Goal: Task Accomplishment & Management: Use online tool/utility

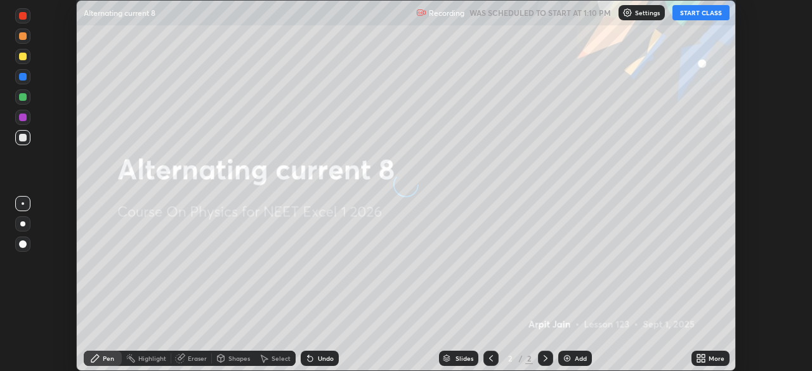
scroll to position [371, 811]
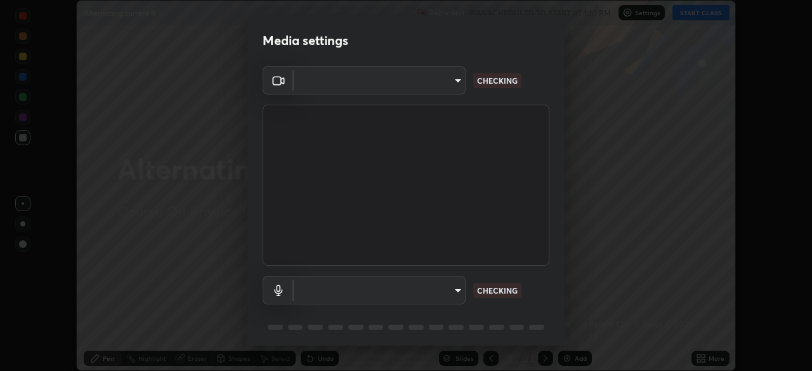
click at [434, 295] on body "Erase all Alternating current 8 Recording WAS SCHEDULED TO START AT 1:10 PM Set…" at bounding box center [406, 185] width 812 height 371
type input "7db3104c3122a209b332b64619111aa91615a24fb0de166504fa5909fce8eb30"
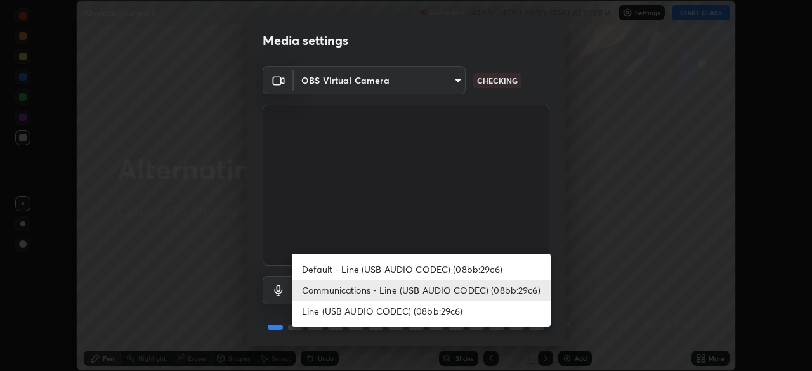
click at [432, 271] on li "Default - Line (USB AUDIO CODEC) (08bb:29c6)" at bounding box center [421, 269] width 259 height 21
type input "default"
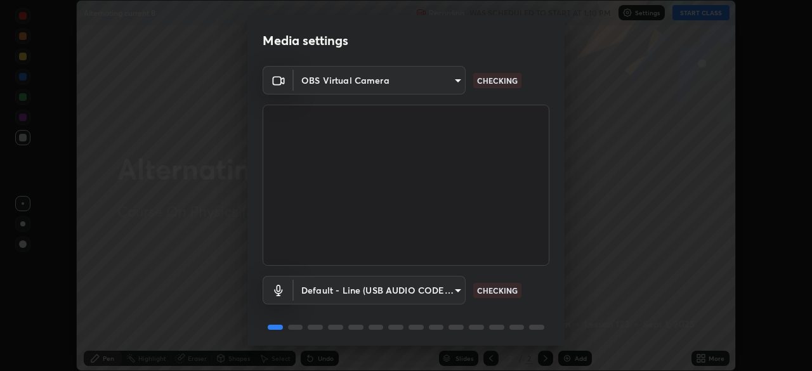
scroll to position [45, 0]
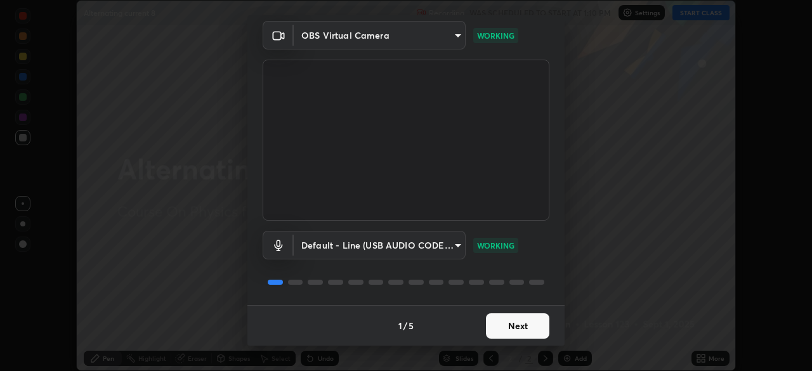
click at [519, 324] on button "Next" at bounding box center [517, 325] width 63 height 25
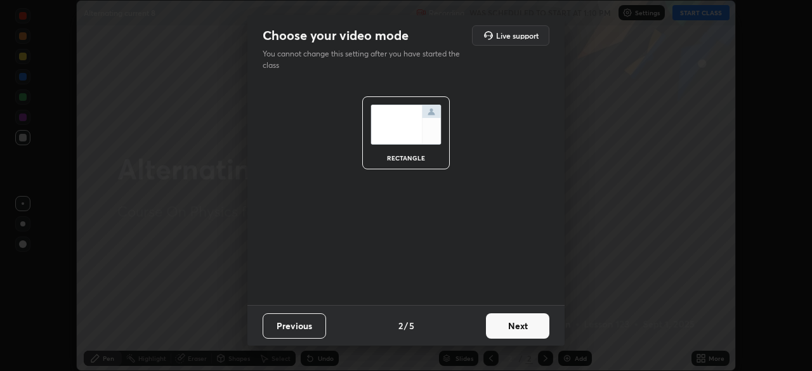
scroll to position [0, 0]
click at [523, 324] on button "Next" at bounding box center [517, 325] width 63 height 25
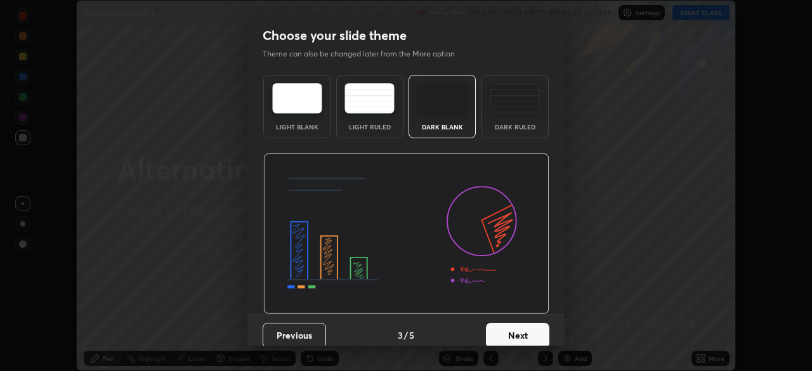
click at [510, 106] on img at bounding box center [514, 98] width 50 height 30
click at [517, 334] on button "Next" at bounding box center [517, 335] width 63 height 25
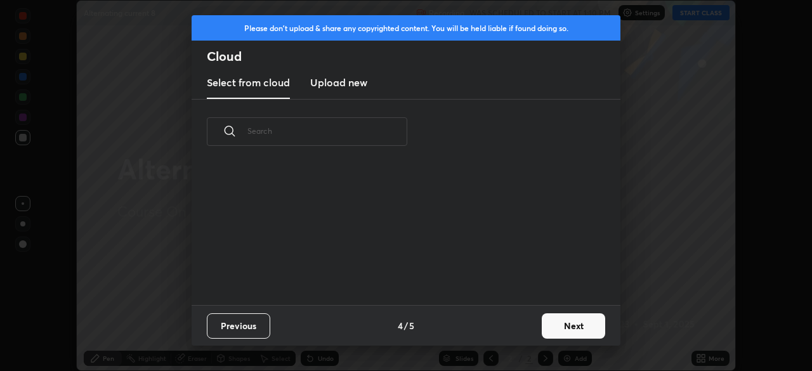
click at [566, 328] on button "Next" at bounding box center [572, 325] width 63 height 25
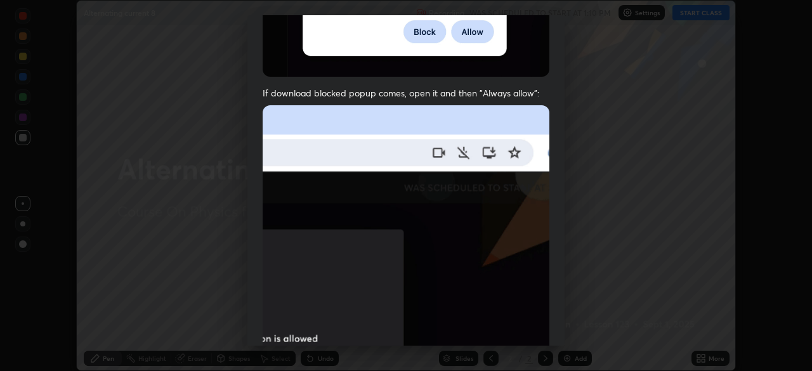
scroll to position [304, 0]
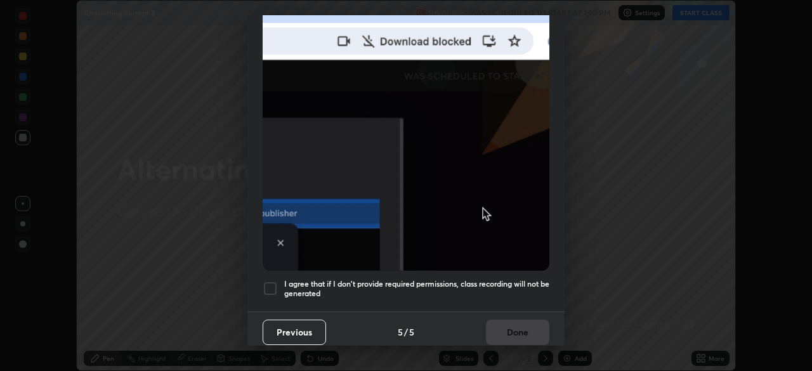
click at [422, 283] on h5 "I agree that if I don't provide required permissions, class recording will not …" at bounding box center [416, 289] width 265 height 20
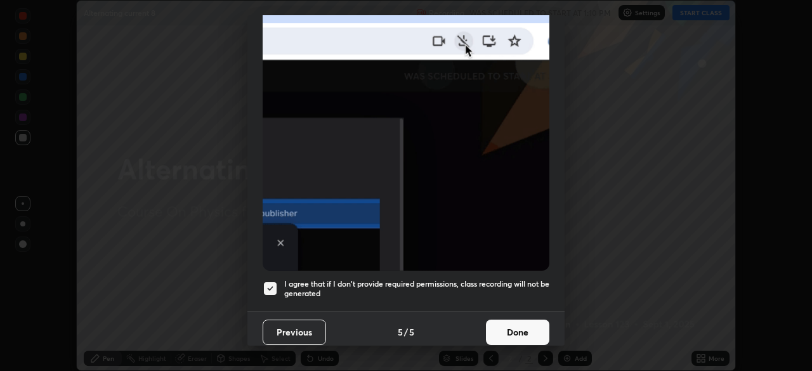
click at [486, 330] on button "Done" at bounding box center [517, 332] width 63 height 25
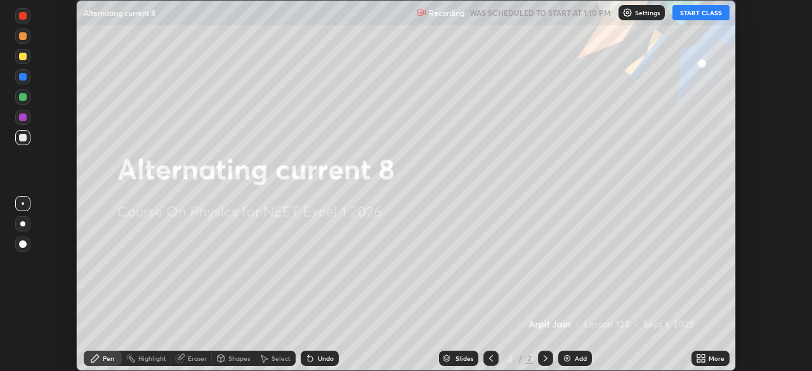
click at [695, 13] on button "START CLASS" at bounding box center [700, 12] width 57 height 15
click at [584, 353] on div "Add" at bounding box center [575, 358] width 34 height 15
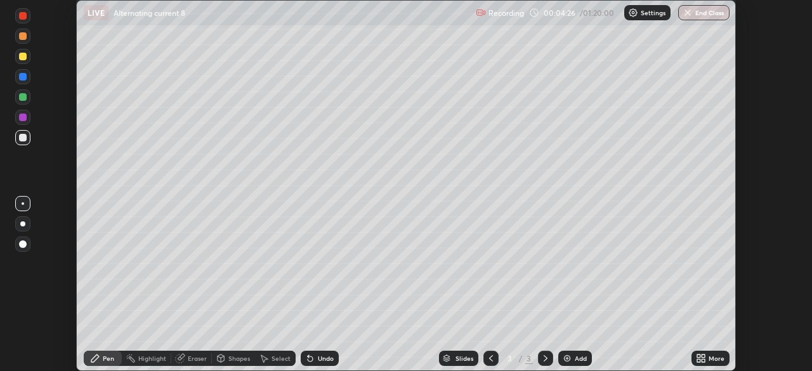
click at [198, 358] on div "Eraser" at bounding box center [197, 358] width 19 height 6
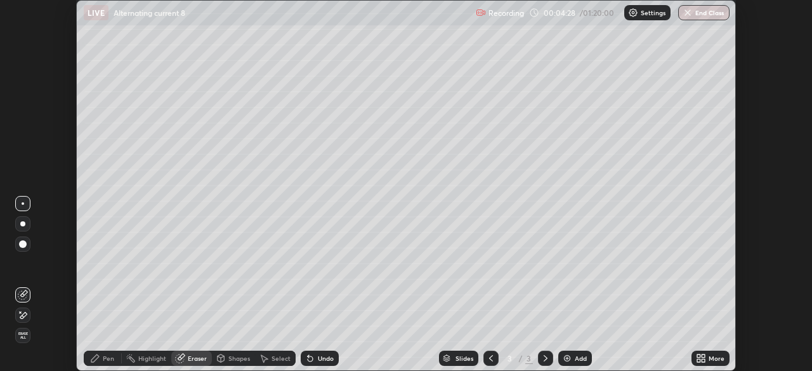
click at [24, 334] on span "Erase all" at bounding box center [23, 336] width 14 height 8
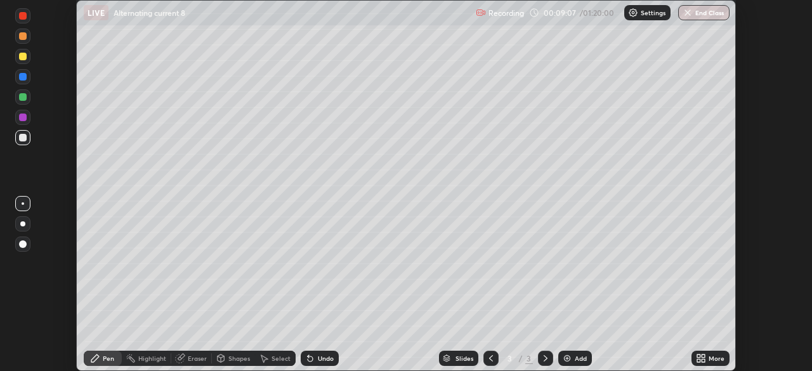
click at [566, 357] on img at bounding box center [567, 358] width 10 height 10
click at [185, 357] on div "Eraser" at bounding box center [191, 358] width 41 height 15
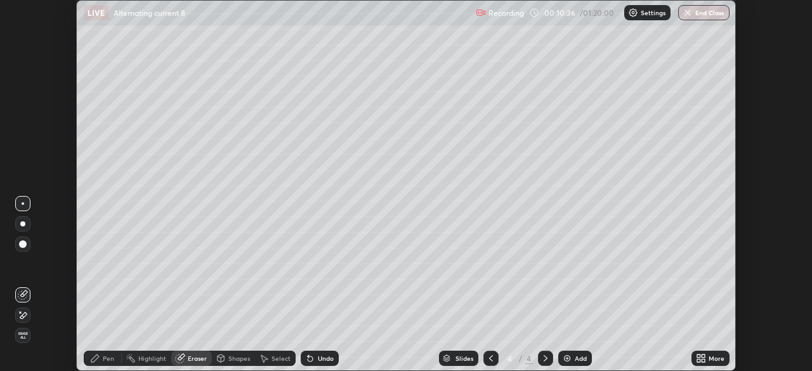
click at [21, 292] on icon at bounding box center [23, 295] width 10 height 10
click at [100, 361] on icon at bounding box center [95, 358] width 10 height 10
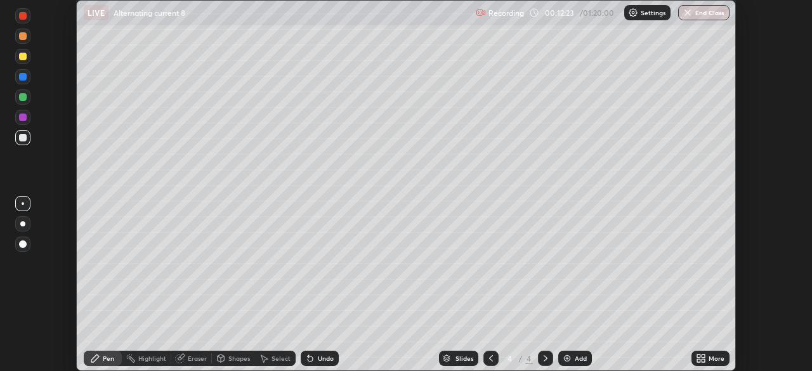
click at [572, 363] on div "Add" at bounding box center [575, 358] width 34 height 15
click at [188, 360] on div "Eraser" at bounding box center [197, 358] width 19 height 6
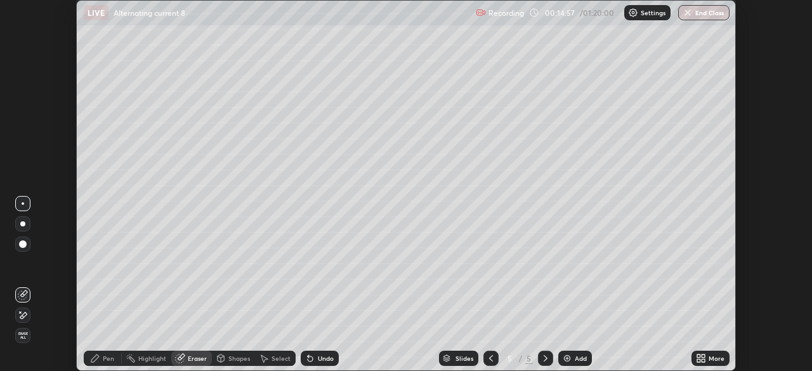
click at [101, 361] on div "Pen" at bounding box center [103, 358] width 38 height 15
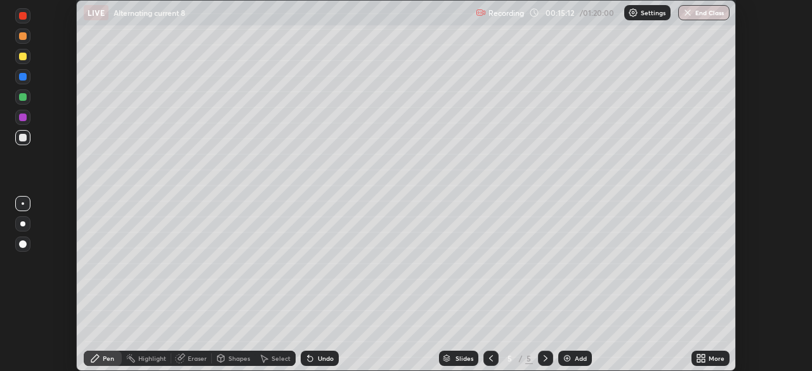
click at [569, 359] on img at bounding box center [567, 358] width 10 height 10
click at [489, 358] on icon at bounding box center [491, 358] width 10 height 10
click at [543, 358] on icon at bounding box center [545, 358] width 10 height 10
click at [576, 362] on div "Add" at bounding box center [575, 358] width 34 height 15
click at [191, 363] on div "Eraser" at bounding box center [191, 358] width 41 height 15
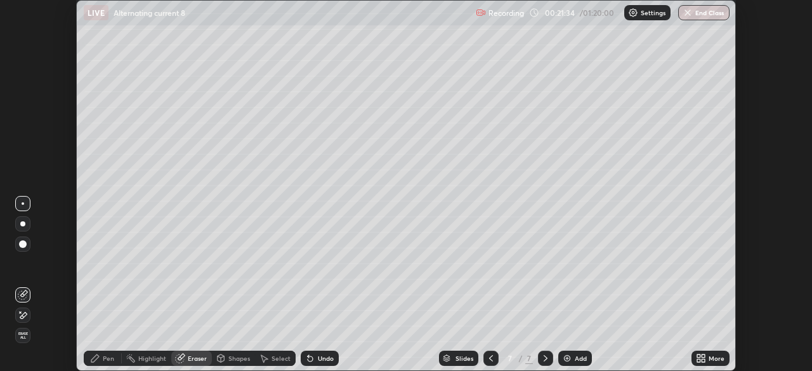
click at [27, 315] on icon at bounding box center [23, 315] width 10 height 11
click at [23, 337] on span "Erase all" at bounding box center [23, 336] width 14 height 8
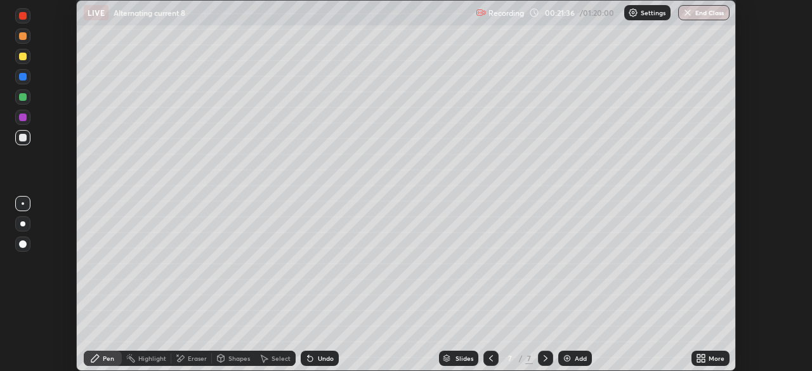
click at [99, 357] on icon at bounding box center [95, 358] width 10 height 10
click at [196, 360] on div "Eraser" at bounding box center [197, 358] width 19 height 6
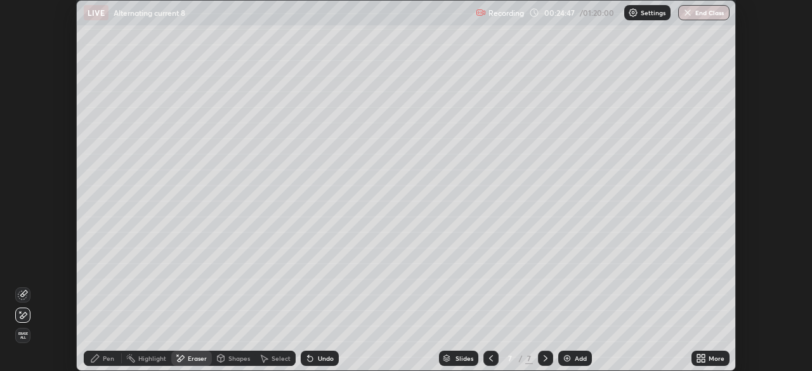
click at [23, 337] on span "Erase all" at bounding box center [23, 336] width 14 height 8
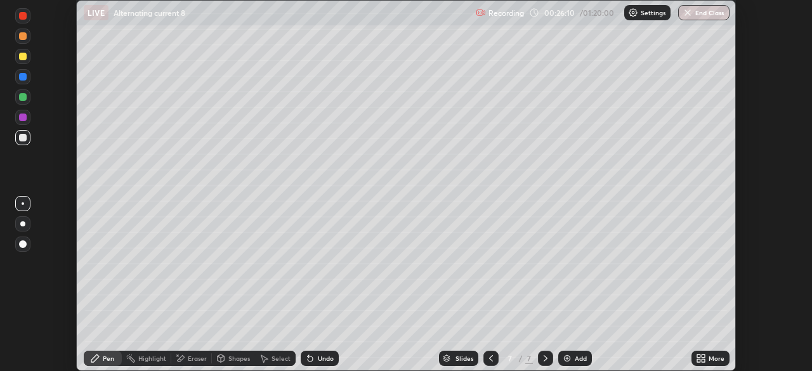
click at [23, 55] on div at bounding box center [23, 57] width 8 height 8
click at [569, 352] on div "Add" at bounding box center [575, 358] width 34 height 15
click at [316, 361] on div "Undo" at bounding box center [320, 358] width 38 height 15
click at [308, 360] on icon at bounding box center [310, 358] width 5 height 5
click at [312, 360] on icon at bounding box center [310, 358] width 10 height 10
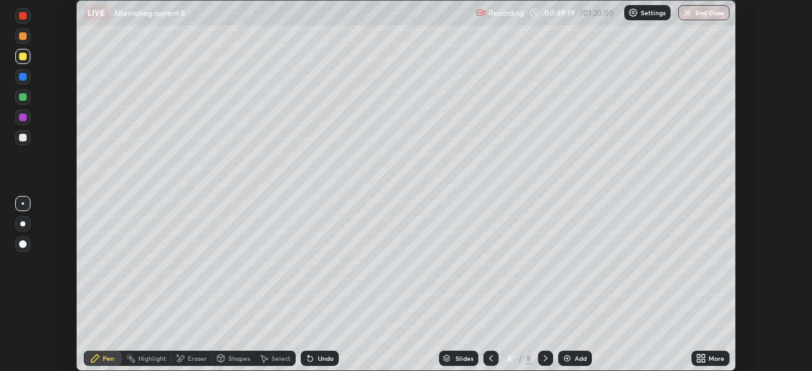
click at [312, 360] on icon at bounding box center [310, 358] width 10 height 10
click at [188, 358] on div "Eraser" at bounding box center [197, 358] width 19 height 6
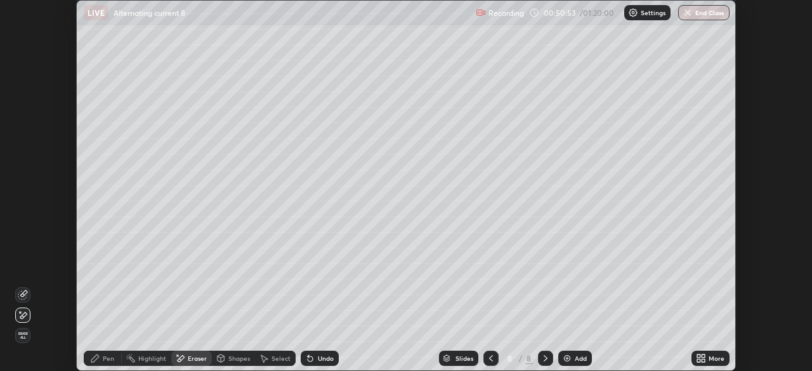
click at [23, 334] on span "Erase all" at bounding box center [23, 336] width 14 height 8
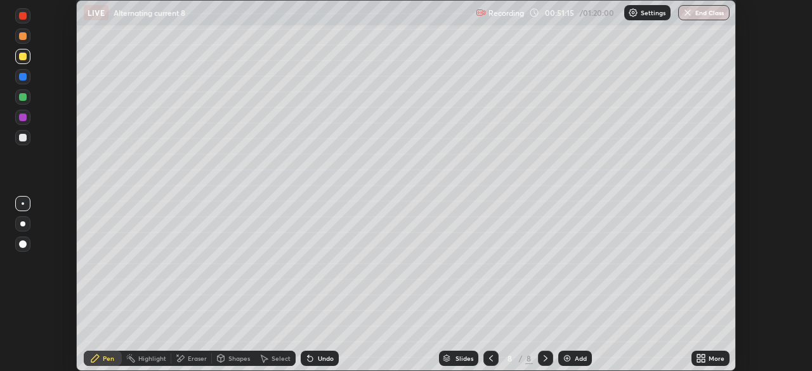
click at [311, 358] on icon at bounding box center [310, 358] width 5 height 5
click at [21, 81] on div at bounding box center [22, 76] width 15 height 15
click at [23, 97] on div at bounding box center [23, 97] width 8 height 8
click at [23, 77] on div at bounding box center [23, 77] width 8 height 8
click at [185, 354] on div "Eraser" at bounding box center [191, 358] width 41 height 15
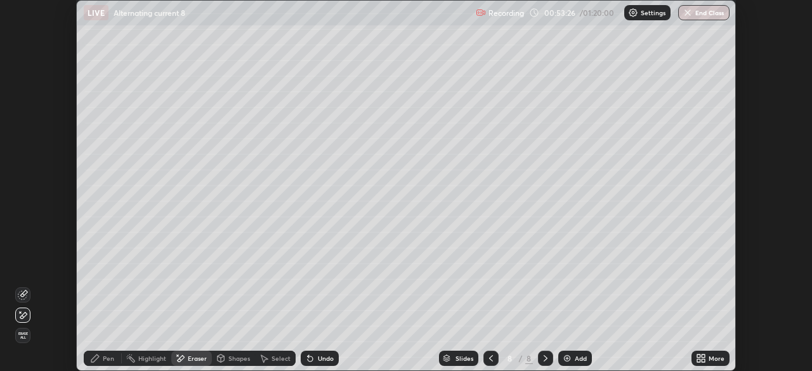
click at [105, 358] on div "Pen" at bounding box center [108, 358] width 11 height 6
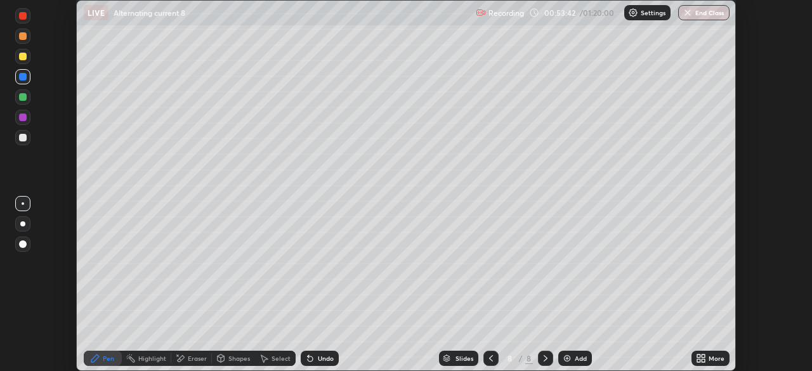
click at [22, 139] on div at bounding box center [23, 138] width 8 height 8
click at [180, 358] on icon at bounding box center [181, 358] width 7 height 6
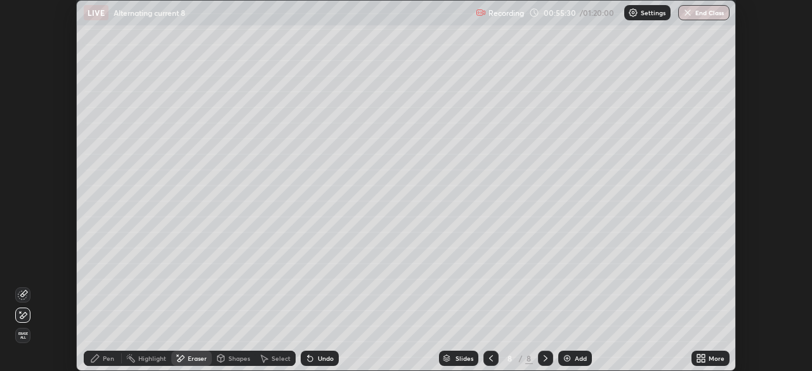
click at [24, 318] on icon at bounding box center [23, 315] width 10 height 11
click at [98, 362] on icon at bounding box center [95, 358] width 10 height 10
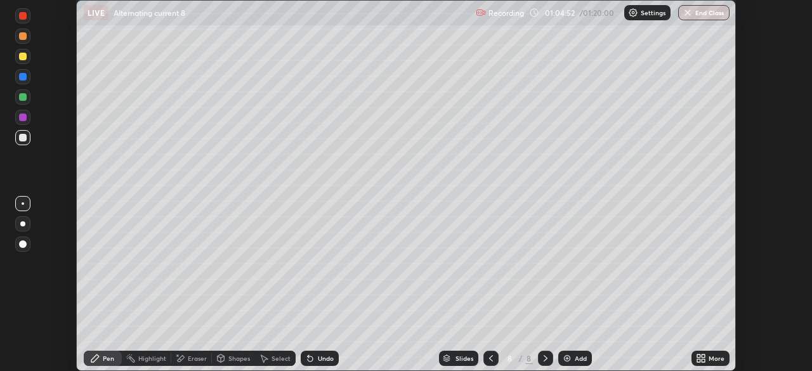
click at [578, 361] on div "Add" at bounding box center [580, 358] width 12 height 6
click at [309, 358] on icon at bounding box center [310, 358] width 5 height 5
click at [184, 359] on icon at bounding box center [180, 358] width 10 height 11
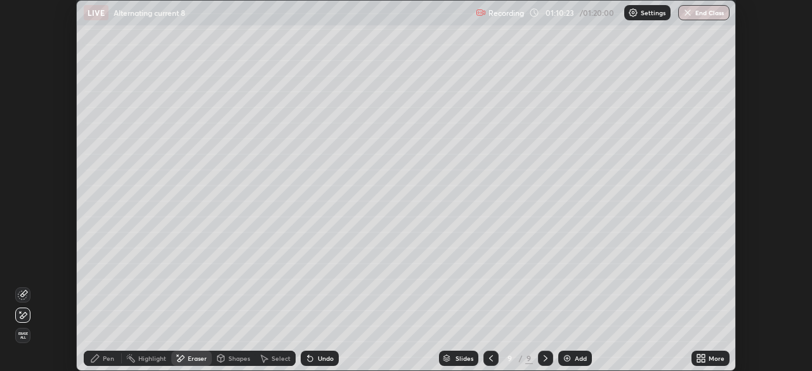
click at [107, 358] on div "Pen" at bounding box center [108, 358] width 11 height 6
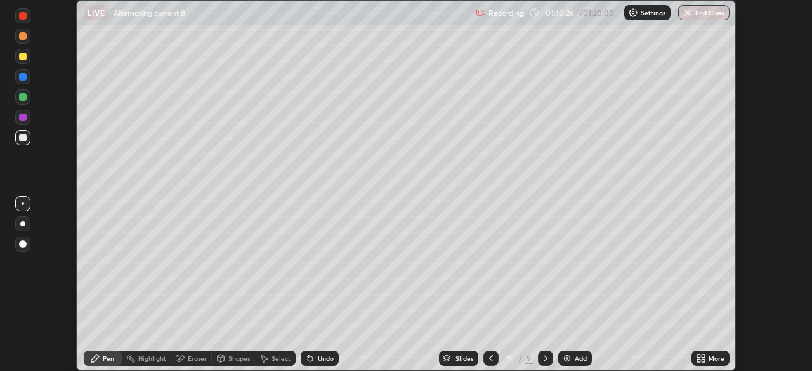
click at [193, 356] on div "Eraser" at bounding box center [197, 358] width 19 height 6
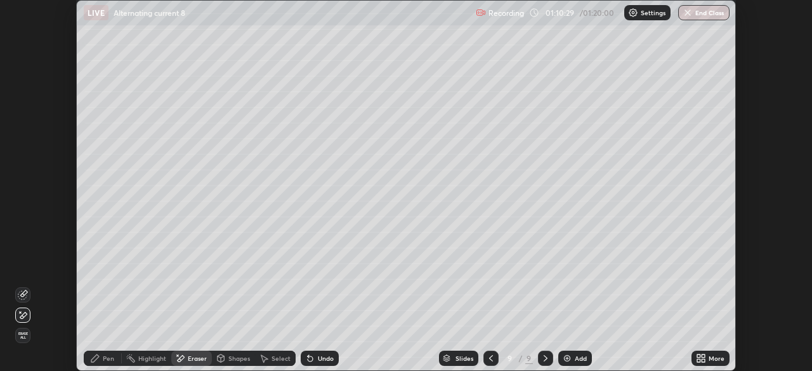
click at [102, 359] on div "Pen" at bounding box center [103, 358] width 38 height 15
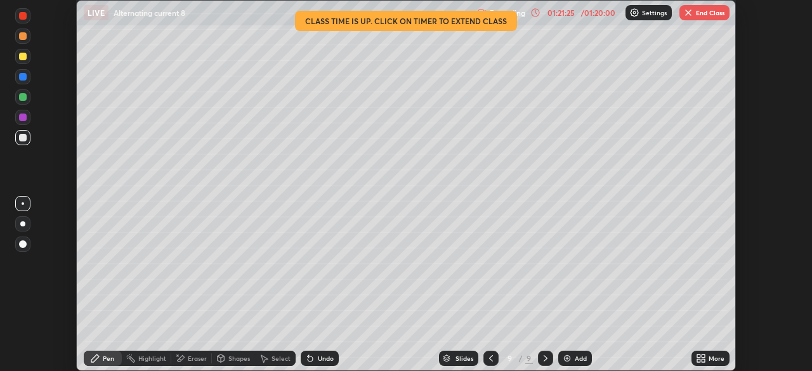
click at [698, 9] on button "End Class" at bounding box center [704, 12] width 50 height 15
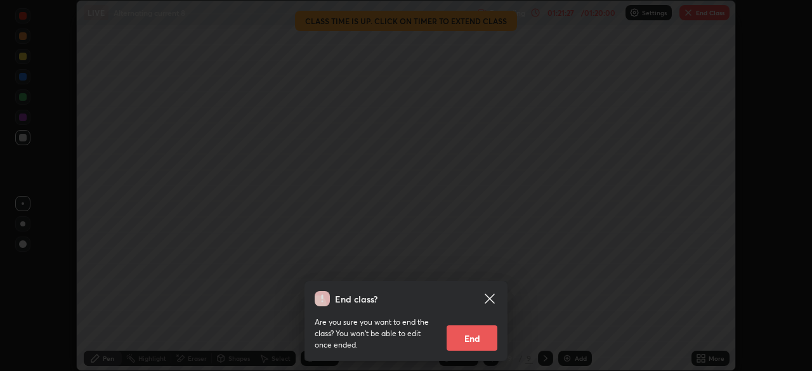
click at [476, 330] on button "End" at bounding box center [471, 337] width 51 height 25
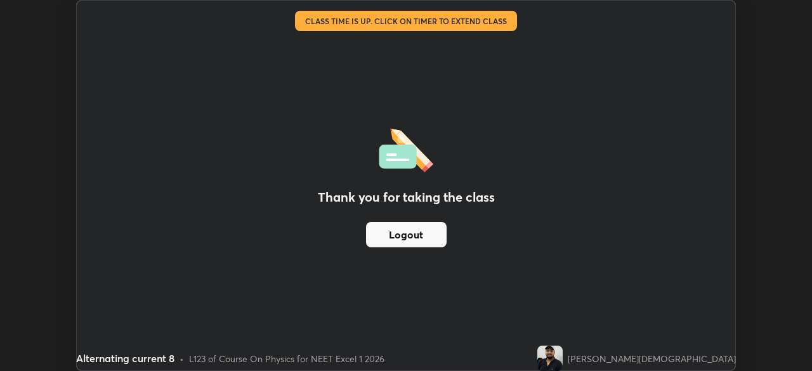
click at [418, 229] on button "Logout" at bounding box center [406, 234] width 81 height 25
